Goal: Information Seeking & Learning: Find specific page/section

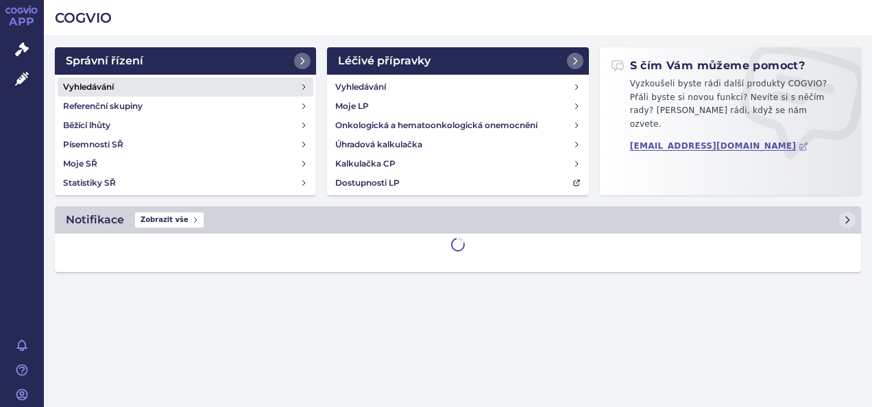
click at [194, 93] on link "Vyhledávání" at bounding box center [186, 86] width 256 height 19
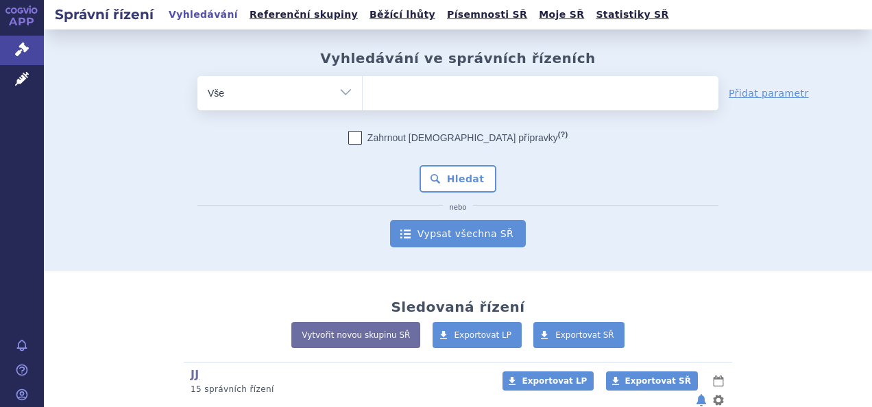
click at [439, 240] on link "Vypsat všechna SŘ" at bounding box center [458, 233] width 136 height 27
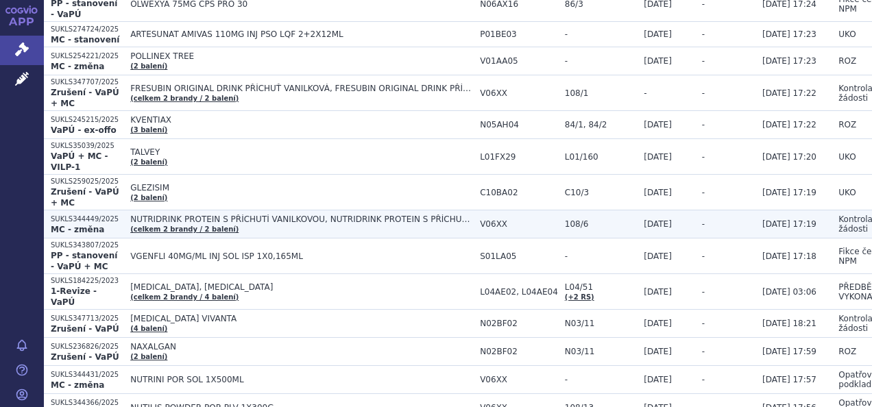
scroll to position [1508, 0]
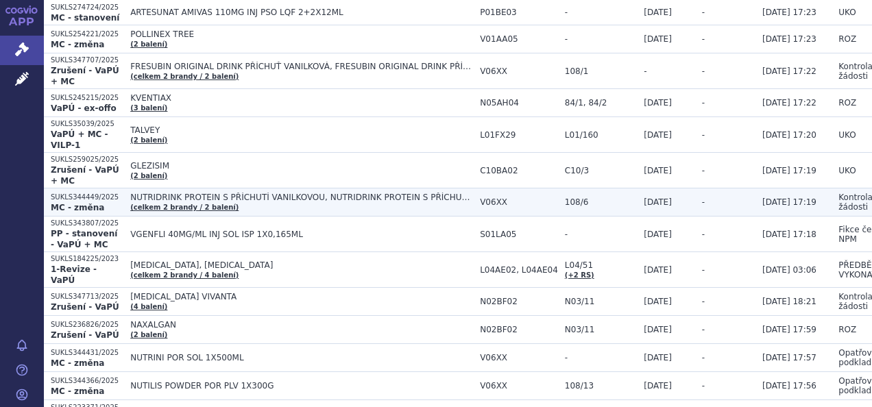
click at [252, 252] on td "PONVORY, ZEPOSIA (celkem 2 brandy / 4 balení)" at bounding box center [298, 270] width 350 height 36
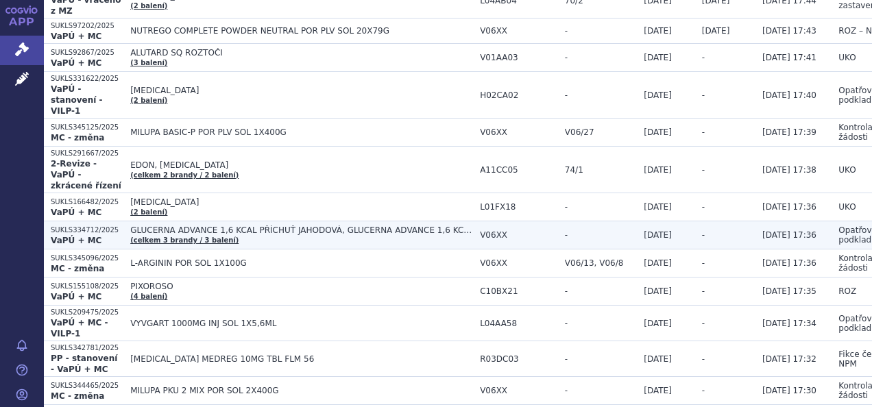
scroll to position [822, 0]
